Goal: Find specific page/section: Find specific page/section

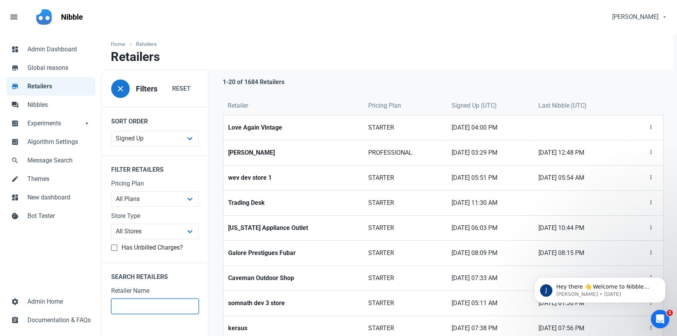
click at [130, 304] on input "text" at bounding box center [155, 306] width 88 height 15
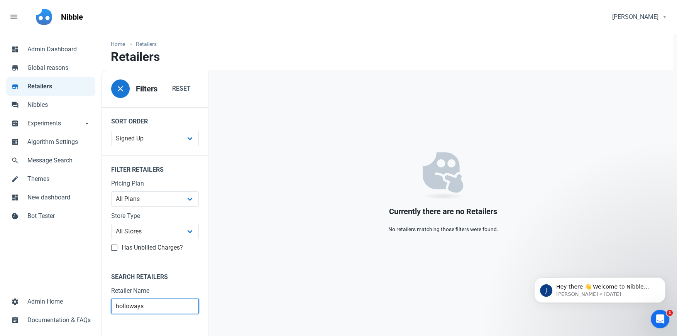
type input "holloways"
